Goal: Task Accomplishment & Management: Manage account settings

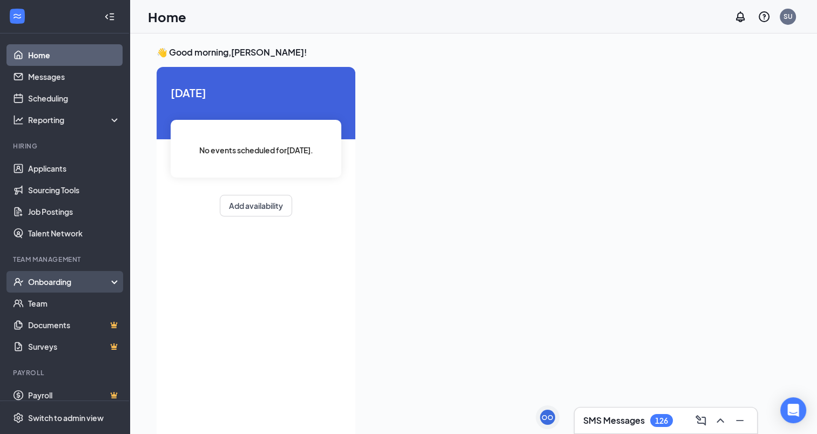
click at [67, 284] on div "Onboarding" at bounding box center [69, 282] width 83 height 11
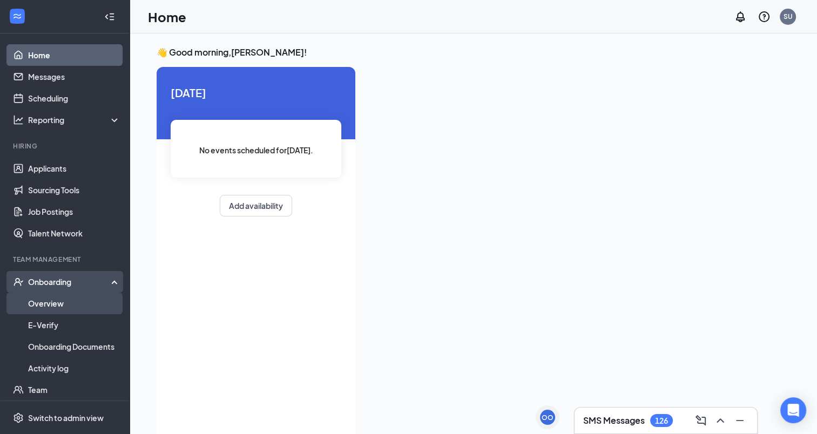
click at [58, 308] on link "Overview" at bounding box center [74, 304] width 92 height 22
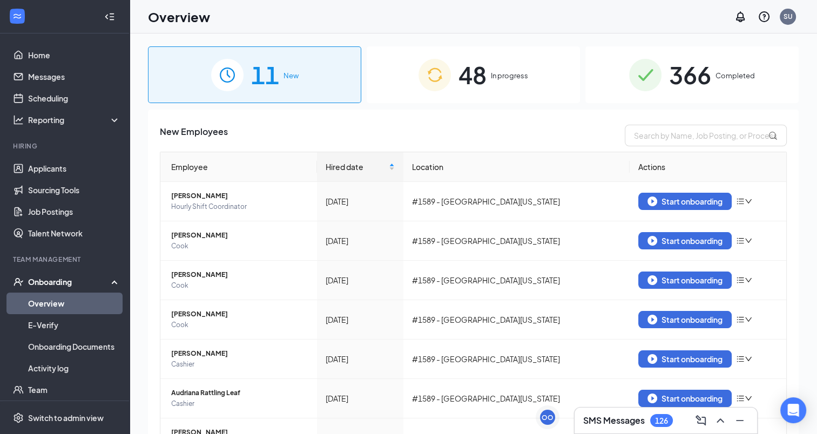
click at [655, 147] on div "New Employees Employee Hired date Location Actions Dianna Russell-Hoff Hourly S…" at bounding box center [473, 368] width 627 height 486
drag, startPoint x: 655, startPoint y: 147, endPoint x: 647, endPoint y: 139, distance: 10.7
click at [647, 139] on div "New Employees Employee Hired date Location Actions Dianna Russell-Hoff Hourly S…" at bounding box center [473, 368] width 627 height 486
click at [647, 139] on input "text" at bounding box center [706, 136] width 162 height 22
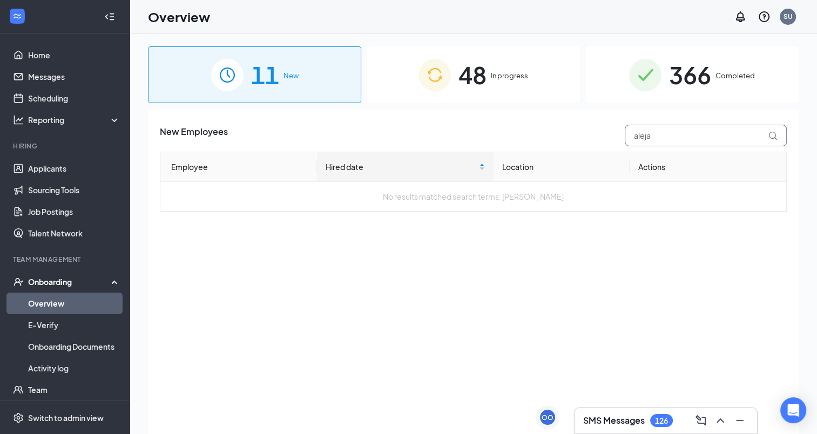
type input "aleja"
click at [533, 85] on div "48 In progress" at bounding box center [473, 74] width 213 height 57
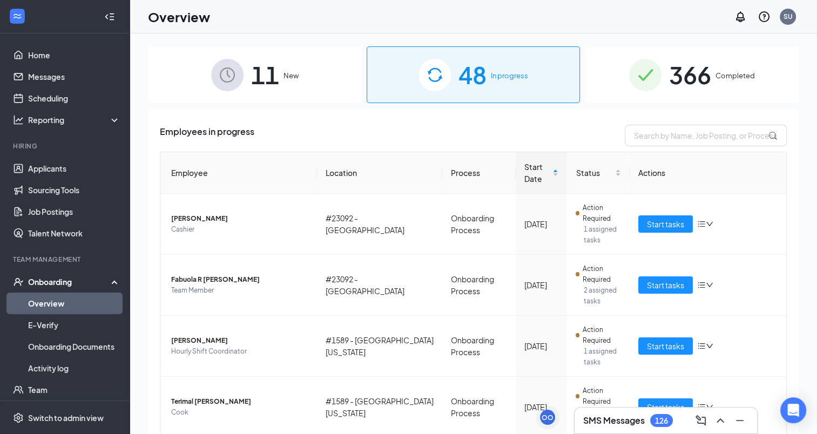
click at [658, 83] on div "366 Completed" at bounding box center [691, 74] width 213 height 57
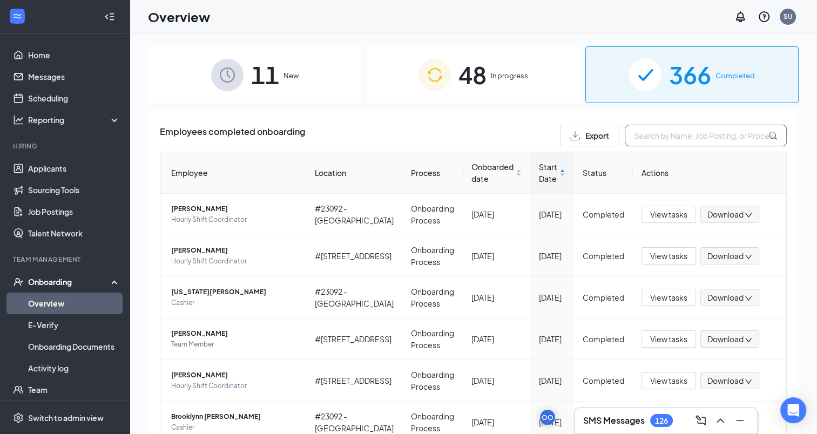
click at [686, 138] on input "text" at bounding box center [706, 136] width 162 height 22
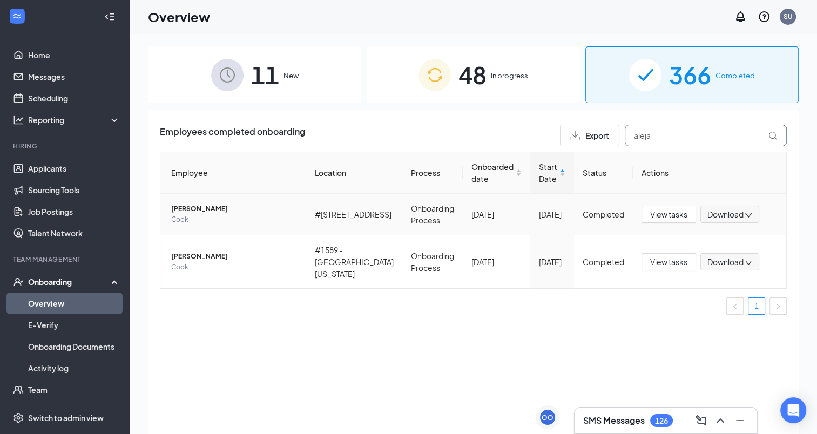
type input "aleja"
click at [207, 210] on span "Alejandro H Hernandez" at bounding box center [234, 209] width 126 height 11
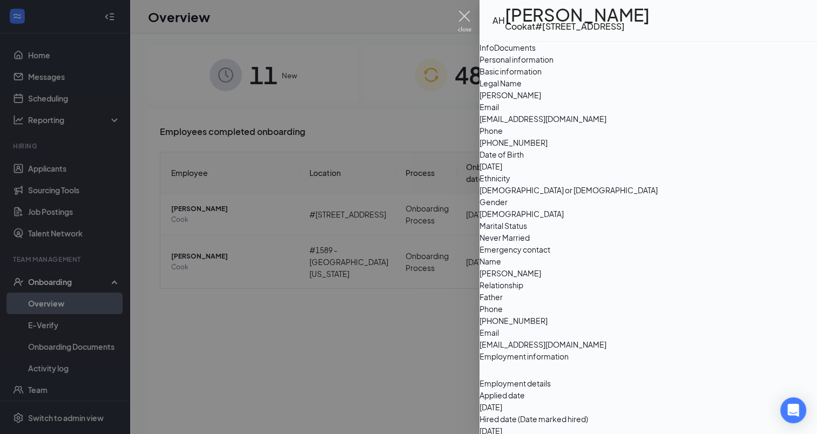
click at [466, 12] on img at bounding box center [465, 21] width 14 height 21
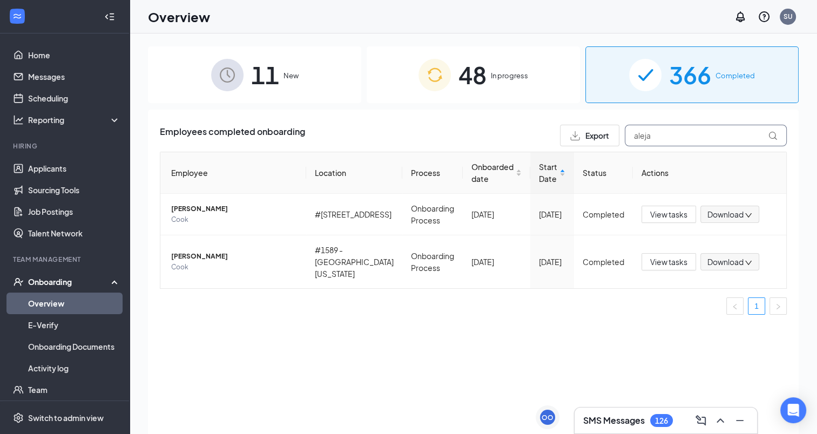
click at [657, 143] on input "aleja" at bounding box center [706, 136] width 162 height 22
click at [223, 254] on span "Alejandro M Serna" at bounding box center [234, 256] width 126 height 11
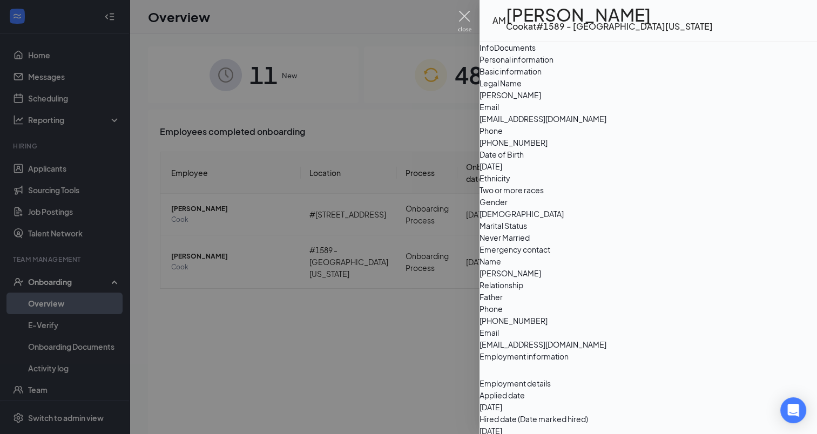
click at [465, 13] on img at bounding box center [465, 21] width 14 height 21
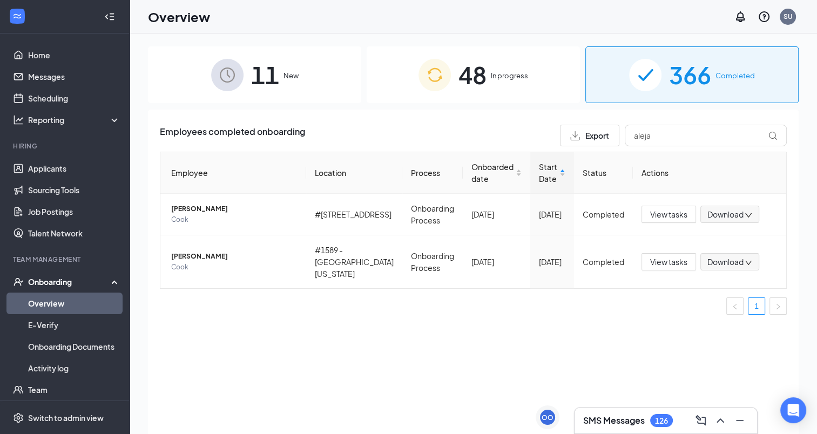
click at [345, 77] on div "11 New" at bounding box center [254, 74] width 213 height 57
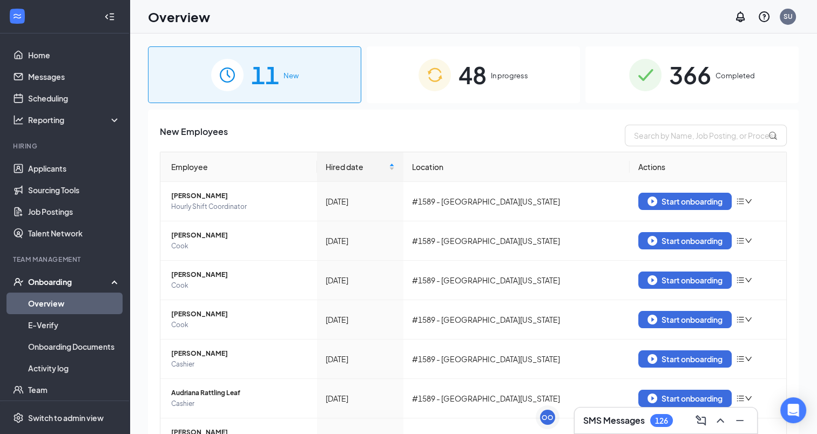
click at [495, 70] on span "In progress" at bounding box center [509, 75] width 37 height 11
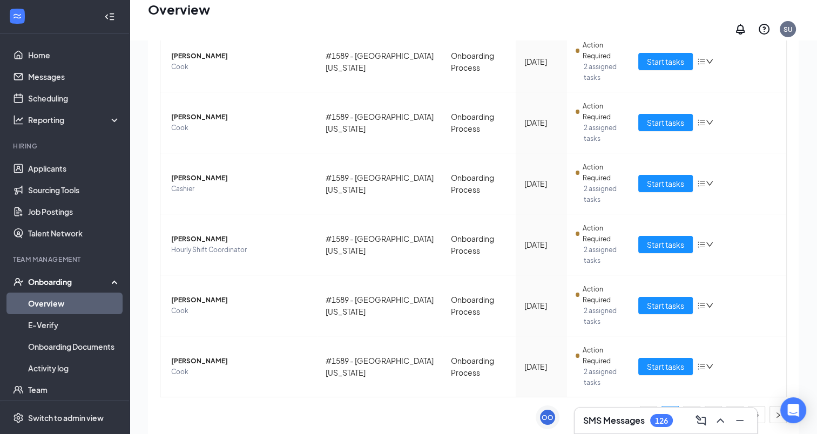
scroll to position [49, 0]
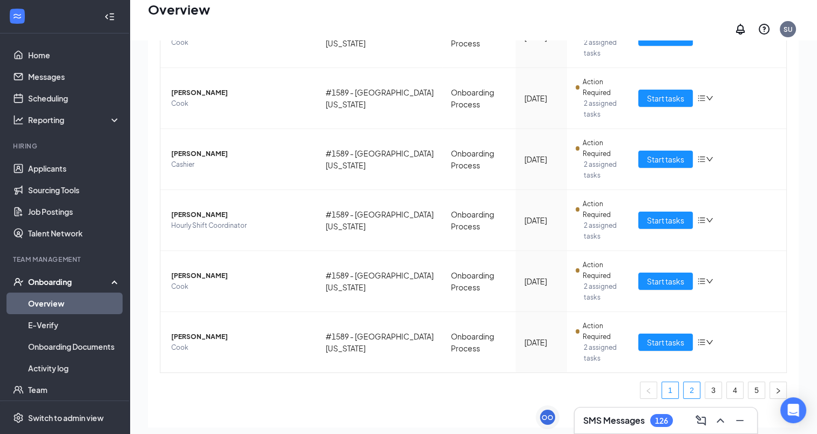
click at [686, 382] on link "2" at bounding box center [692, 390] width 16 height 16
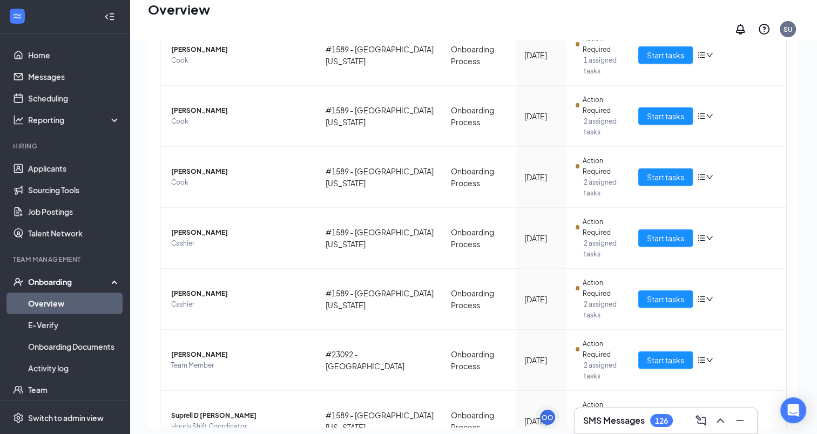
scroll to position [154, 0]
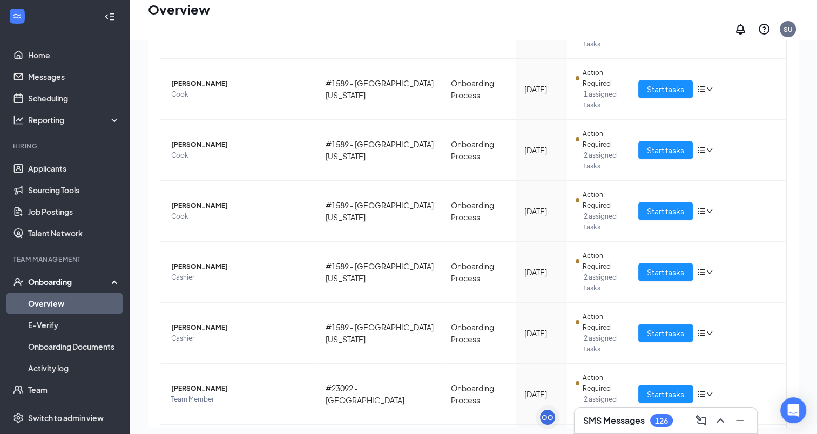
drag, startPoint x: 799, startPoint y: 246, endPoint x: 788, endPoint y: 355, distance: 110.2
click at [788, 355] on div "11 New 48 In progress 366 Completed Employees in progress Employee Location Pro…" at bounding box center [474, 215] width 688 height 449
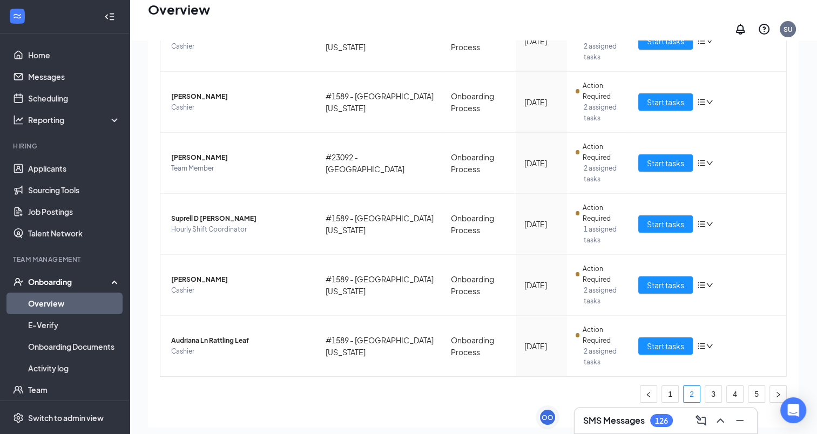
scroll to position [406, 0]
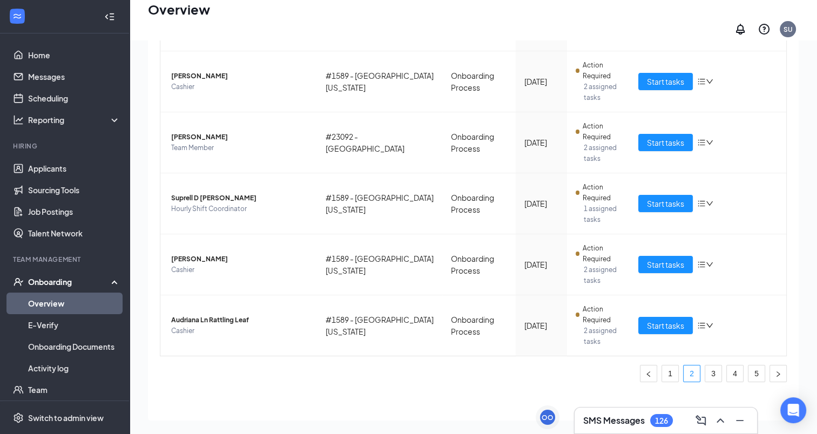
drag, startPoint x: 704, startPoint y: 361, endPoint x: 583, endPoint y: 368, distance: 121.7
click at [583, 368] on ul "1 2 3 4 5" at bounding box center [473, 373] width 627 height 17
click at [705, 366] on link "3" at bounding box center [713, 374] width 16 height 16
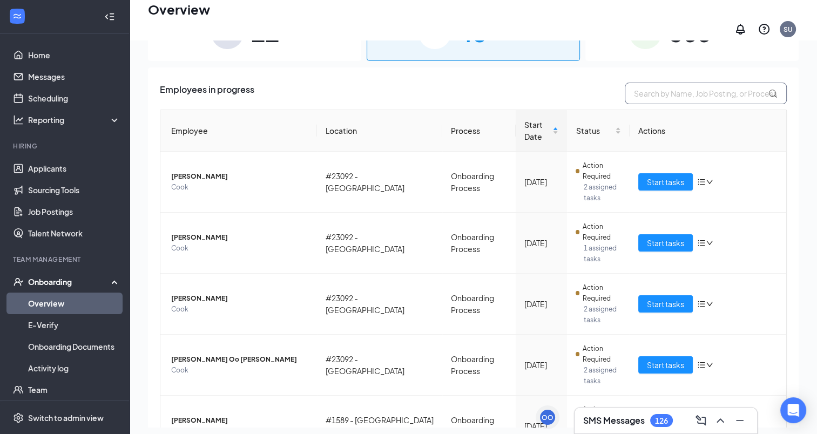
click at [630, 89] on input "text" at bounding box center [706, 94] width 162 height 22
click at [737, 89] on input "text" at bounding box center [706, 94] width 162 height 22
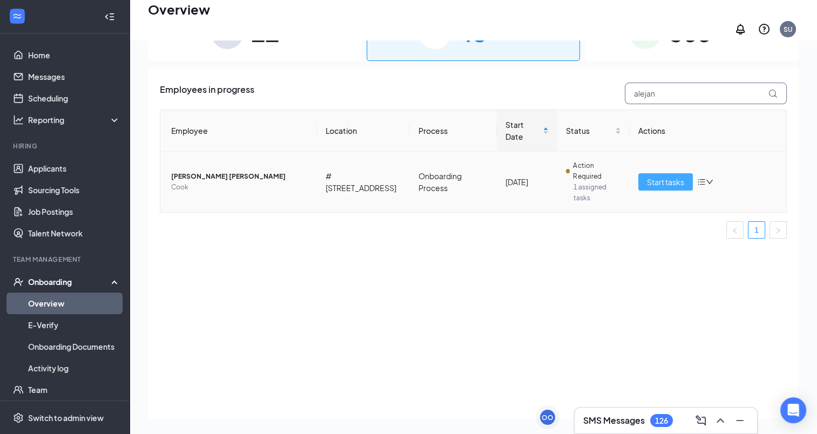
type input "alejan"
click at [668, 176] on span "Start tasks" at bounding box center [665, 182] width 37 height 12
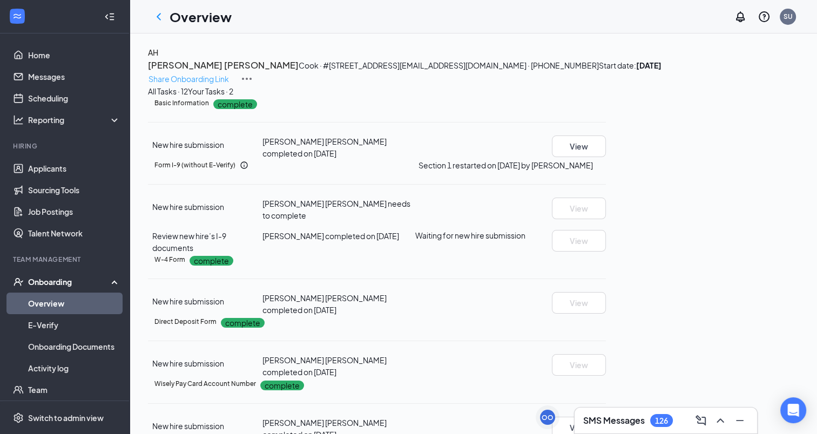
click at [229, 73] on p "Share Onboarding Link" at bounding box center [189, 79] width 80 height 12
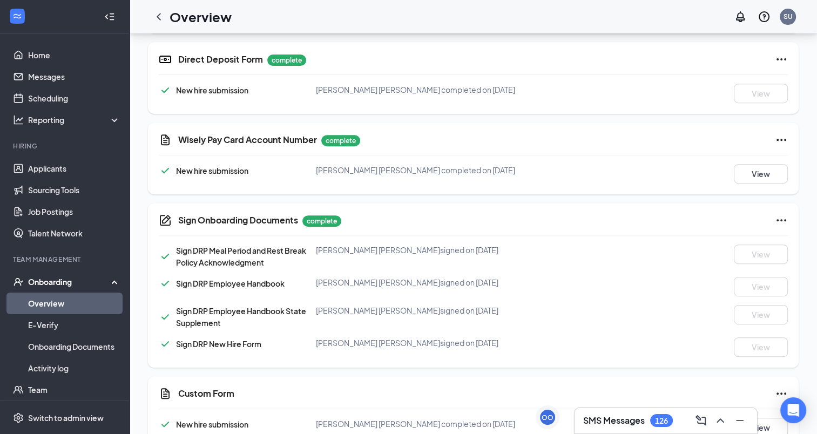
scroll to position [483, 0]
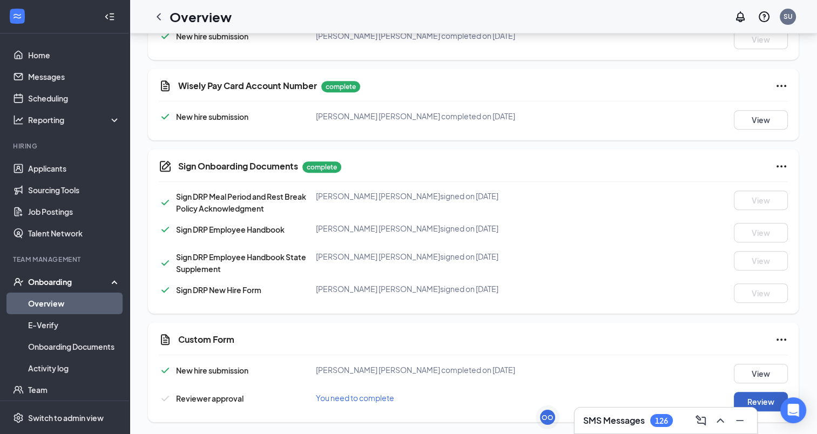
click at [767, 403] on button "Review" at bounding box center [761, 401] width 54 height 19
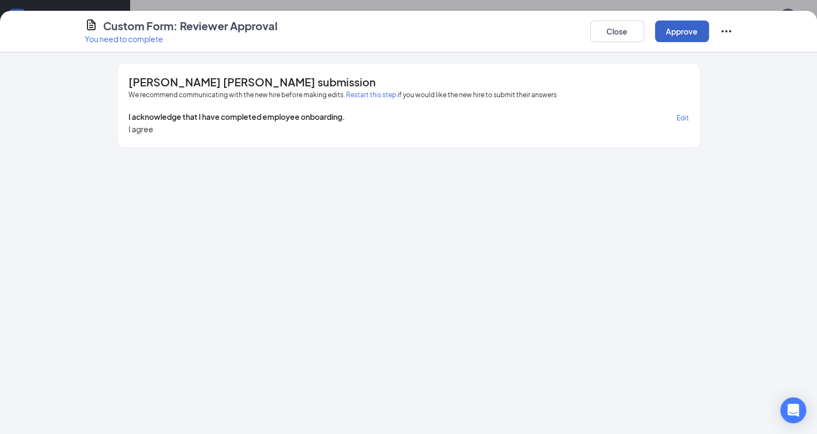
click at [674, 32] on button "Approve" at bounding box center [682, 32] width 54 height 22
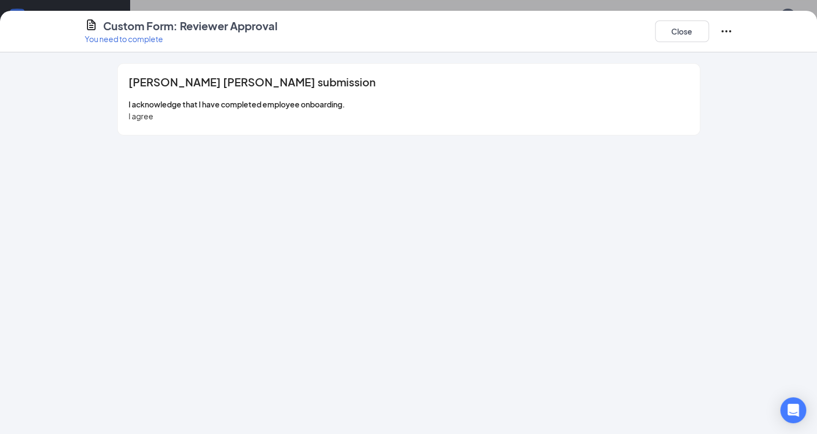
click at [722, 31] on icon "Ellipses" at bounding box center [727, 31] width 10 height 2
click at [748, 52] on span "Mark as complete" at bounding box center [765, 54] width 63 height 11
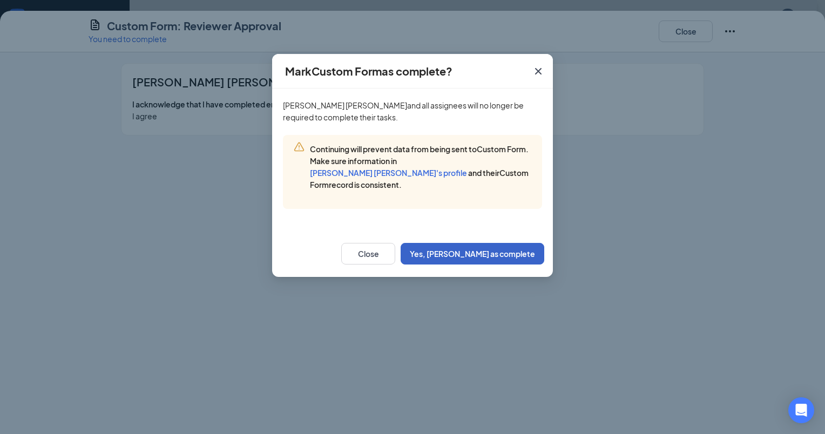
click at [495, 257] on button "Yes, mark as complete" at bounding box center [473, 254] width 144 height 22
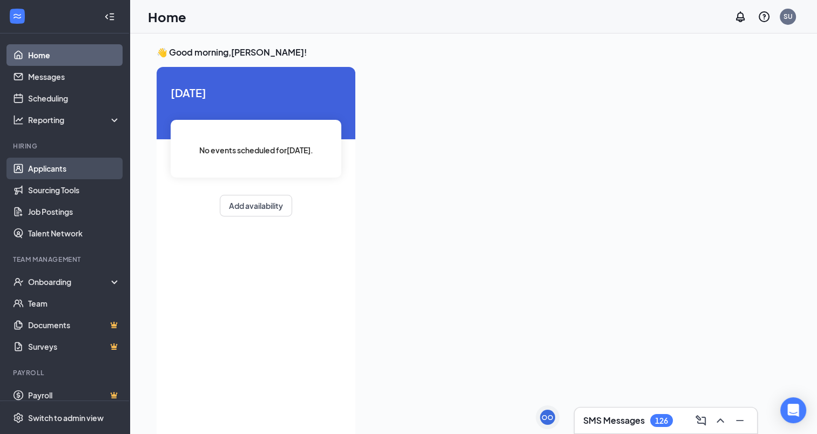
click at [58, 173] on link "Applicants" at bounding box center [74, 169] width 92 height 22
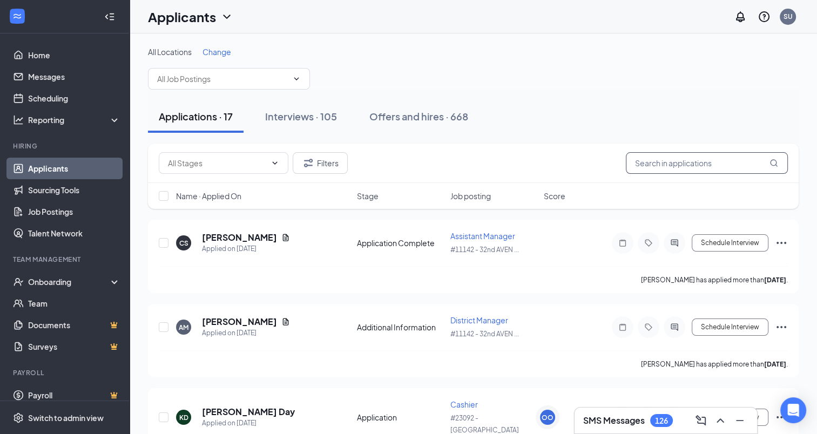
click at [678, 169] on input "text" at bounding box center [707, 163] width 162 height 22
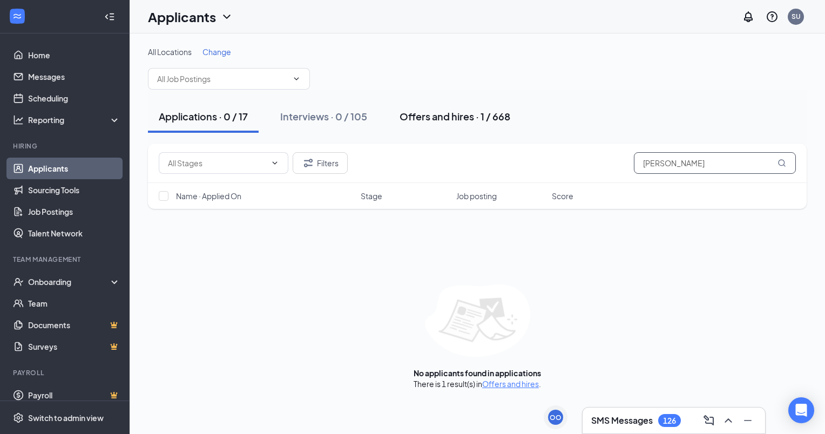
type input "kamil"
click at [463, 113] on div "Offers and hires · 1 / 668" at bounding box center [455, 117] width 111 height 14
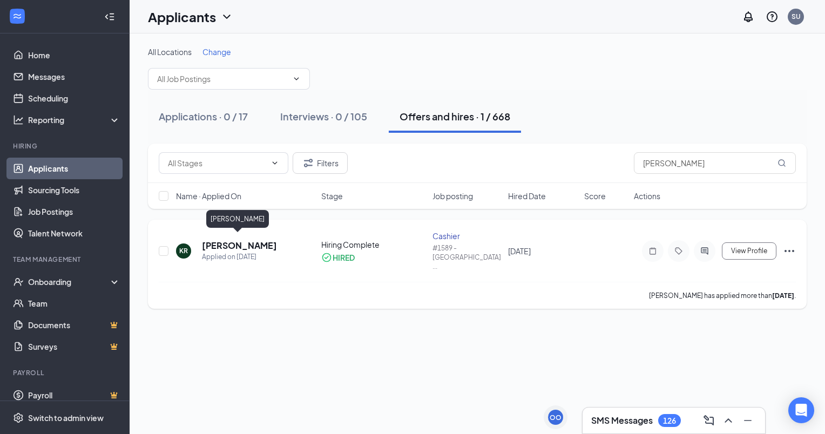
click at [228, 241] on h5 "Kamil Robinson" at bounding box center [239, 246] width 75 height 12
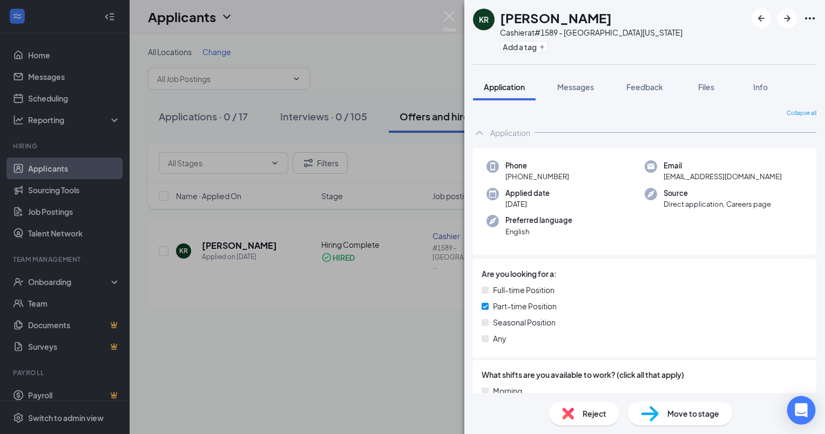
click at [796, 406] on icon "Open Intercom Messenger" at bounding box center [801, 410] width 14 height 14
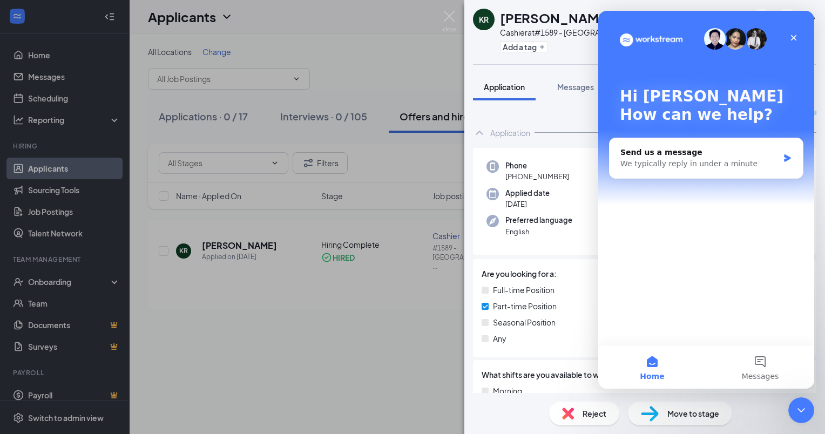
click at [696, 307] on div "Hi Sandra 👋 How can we help? Send us a message We typically reply in under a mi…" at bounding box center [706, 178] width 216 height 334
click at [754, 376] on span "Messages" at bounding box center [760, 377] width 37 height 8
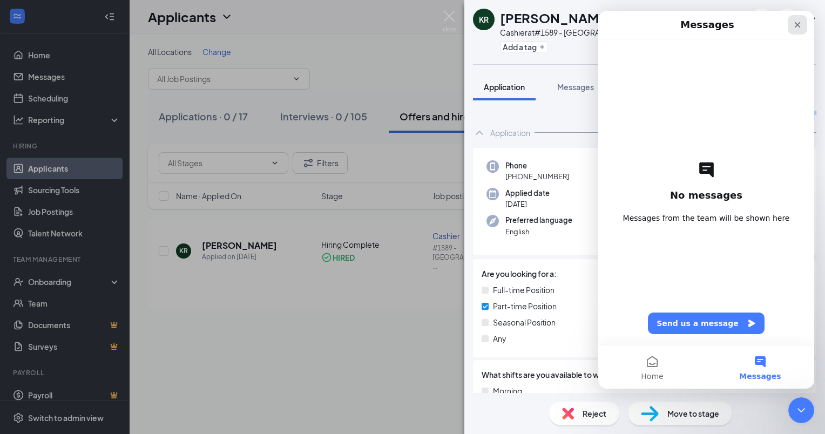
click at [803, 27] on div "Close" at bounding box center [797, 24] width 19 height 19
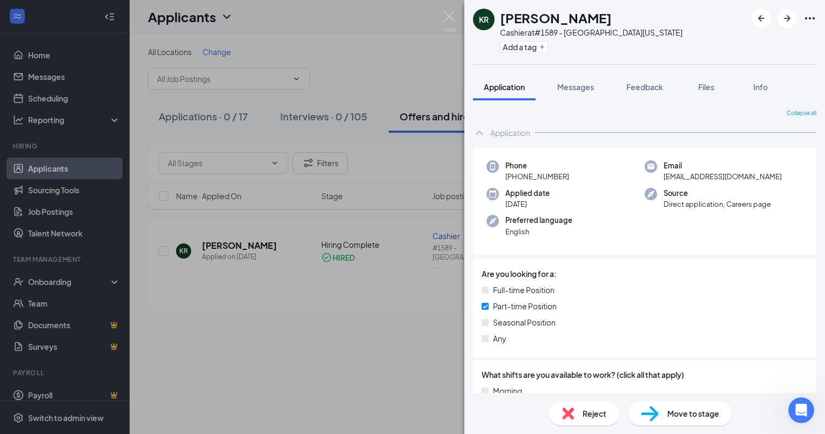
click at [603, 347] on div "Full-time Position Part-time Position Seasonal Position Any" at bounding box center [645, 316] width 326 height 65
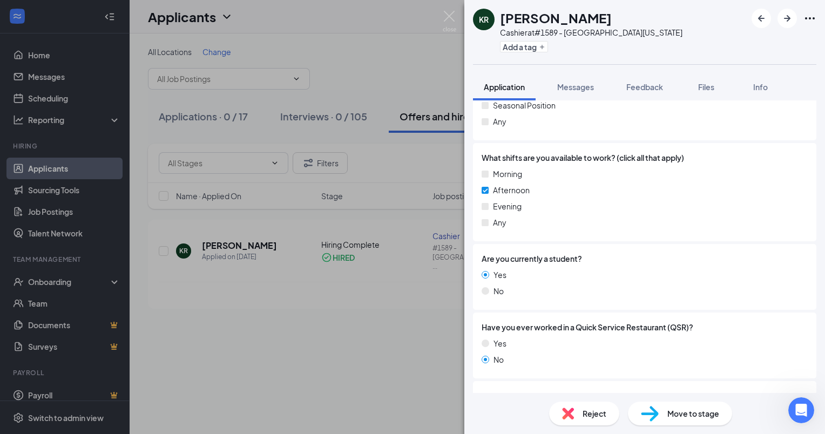
scroll to position [339, 0]
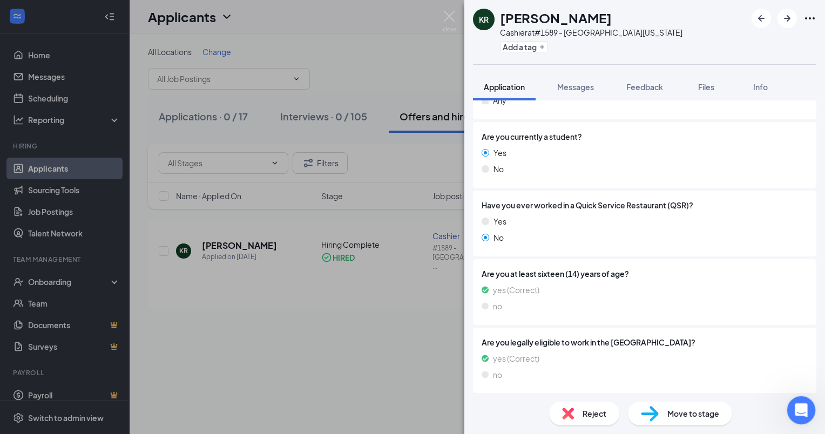
click at [801, 408] on icon "Open Intercom Messenger" at bounding box center [800, 409] width 18 height 18
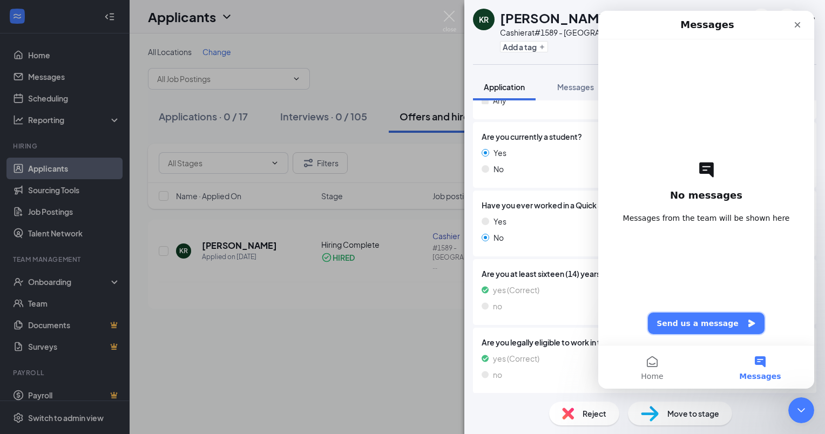
click at [721, 328] on button "Send us a message" at bounding box center [706, 324] width 117 height 22
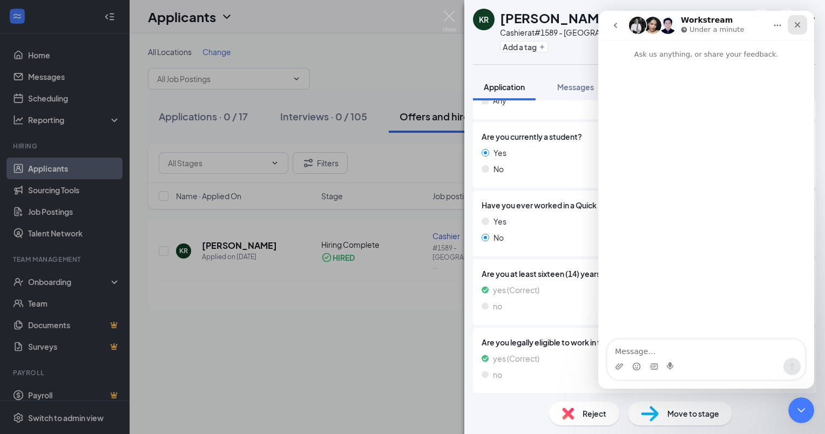
click at [799, 26] on icon "Close" at bounding box center [798, 25] width 6 height 6
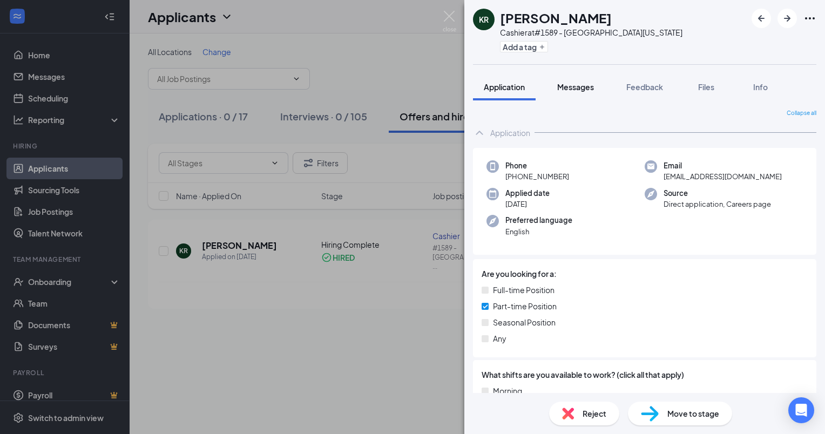
click at [572, 86] on span "Messages" at bounding box center [575, 87] width 37 height 10
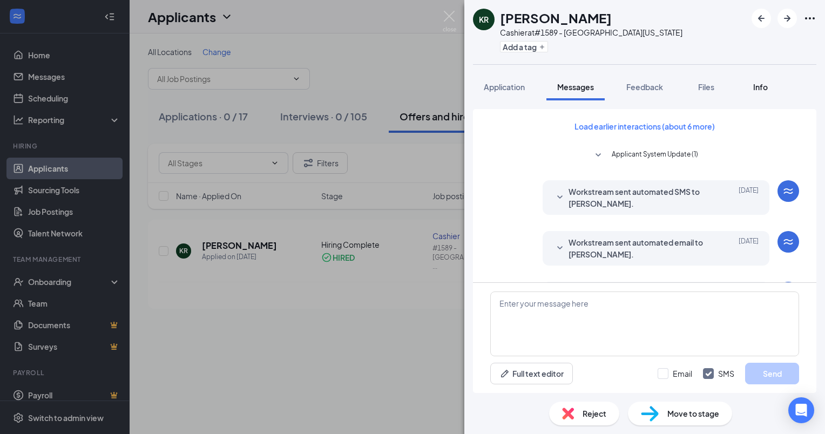
click at [759, 85] on span "Info" at bounding box center [760, 87] width 15 height 10
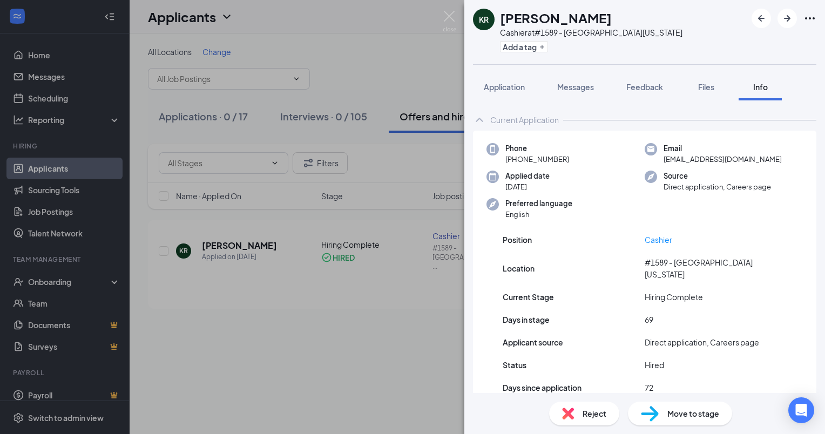
scroll to position [12, 0]
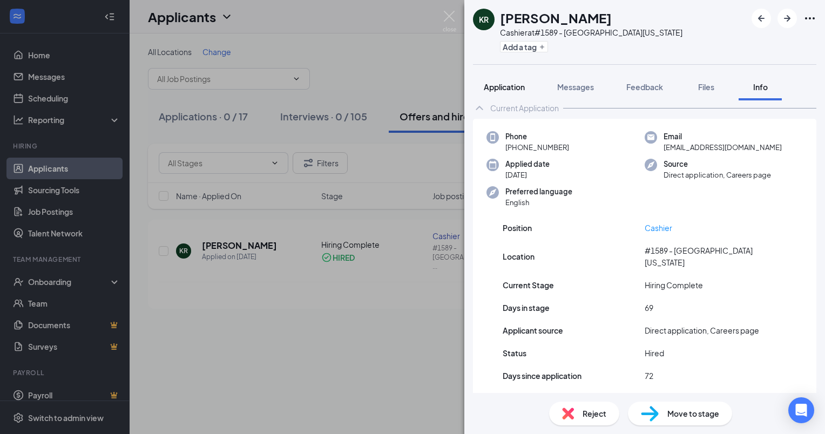
click at [507, 83] on span "Application" at bounding box center [504, 87] width 41 height 10
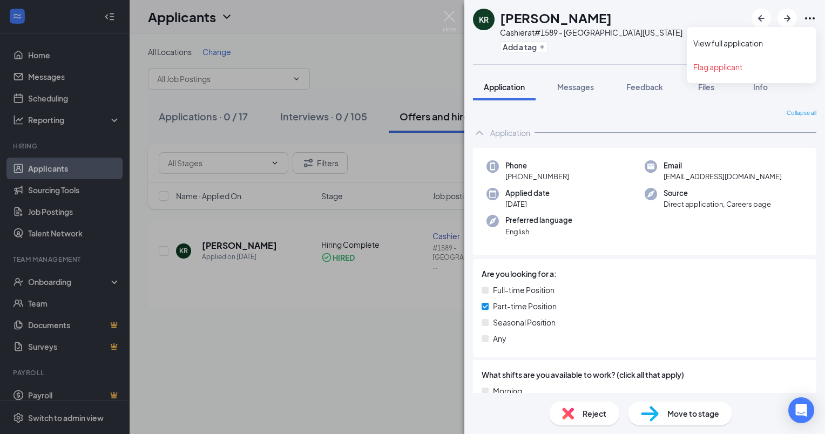
click at [804, 15] on icon "Ellipses" at bounding box center [810, 18] width 13 height 13
click at [719, 46] on link "View full application" at bounding box center [751, 43] width 117 height 11
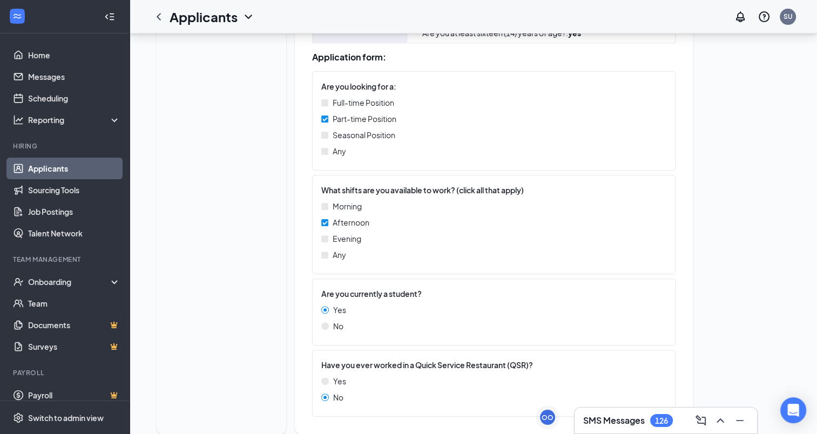
scroll to position [324, 0]
